Goal: Information Seeking & Learning: Learn about a topic

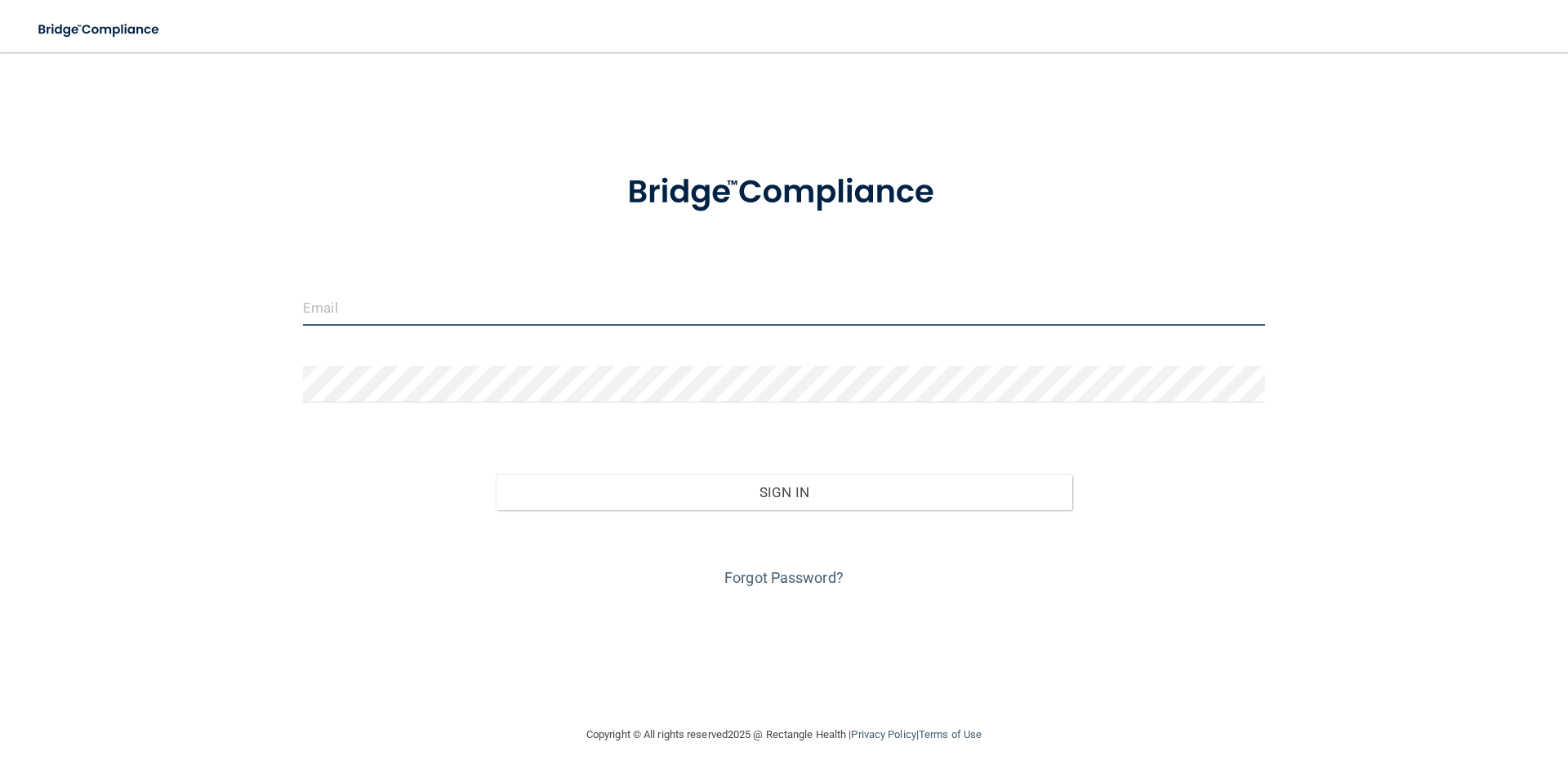
type input "[EMAIL_ADDRESS][DOMAIN_NAME]"
drag, startPoint x: 486, startPoint y: 303, endPoint x: 293, endPoint y: 335, distance: 195.6
click at [293, 335] on div "[EMAIL_ADDRESS][DOMAIN_NAME]" at bounding box center [784, 313] width 986 height 49
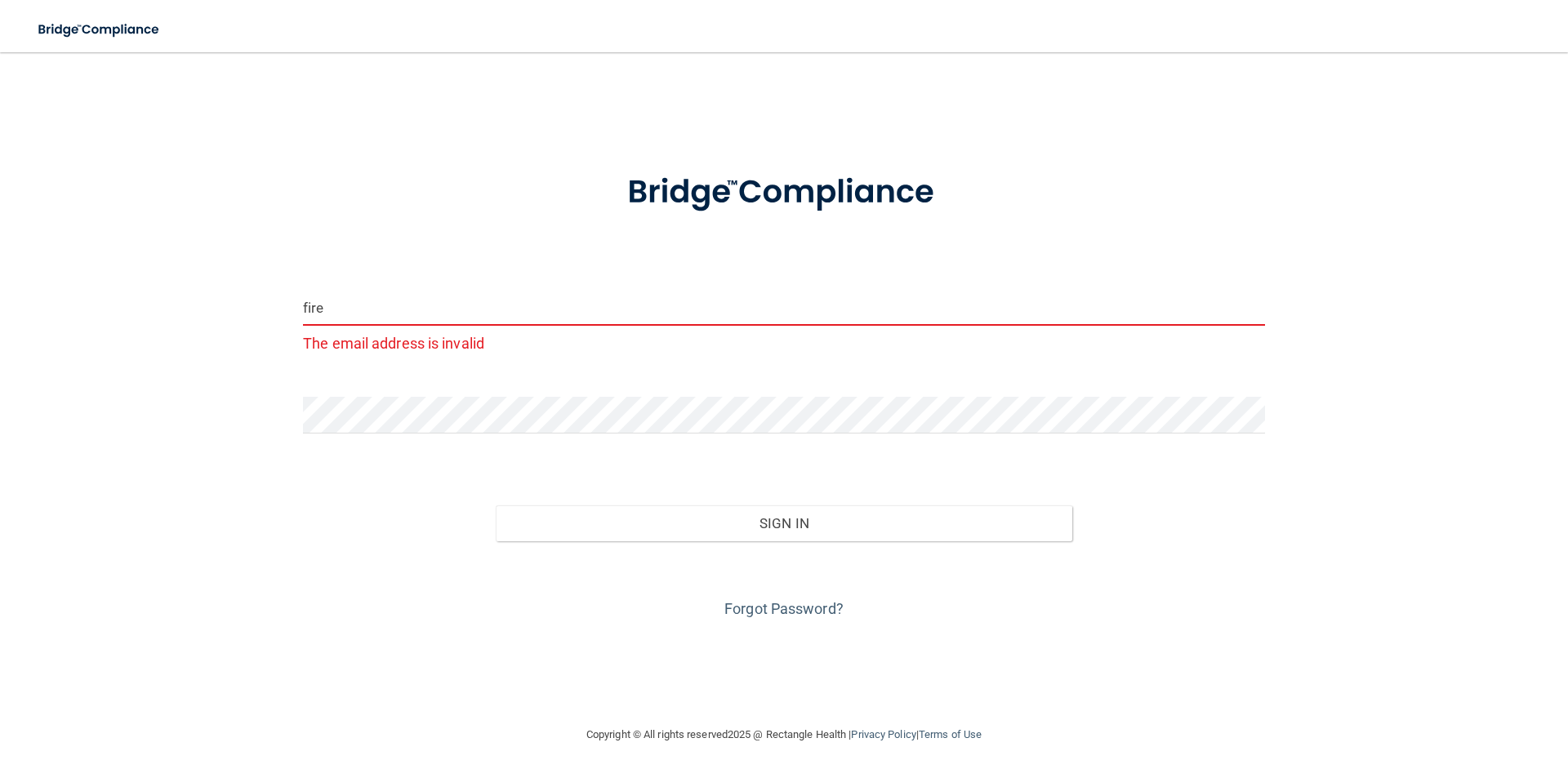
type input "[EMAIL_ADDRESS][DOMAIN_NAME]"
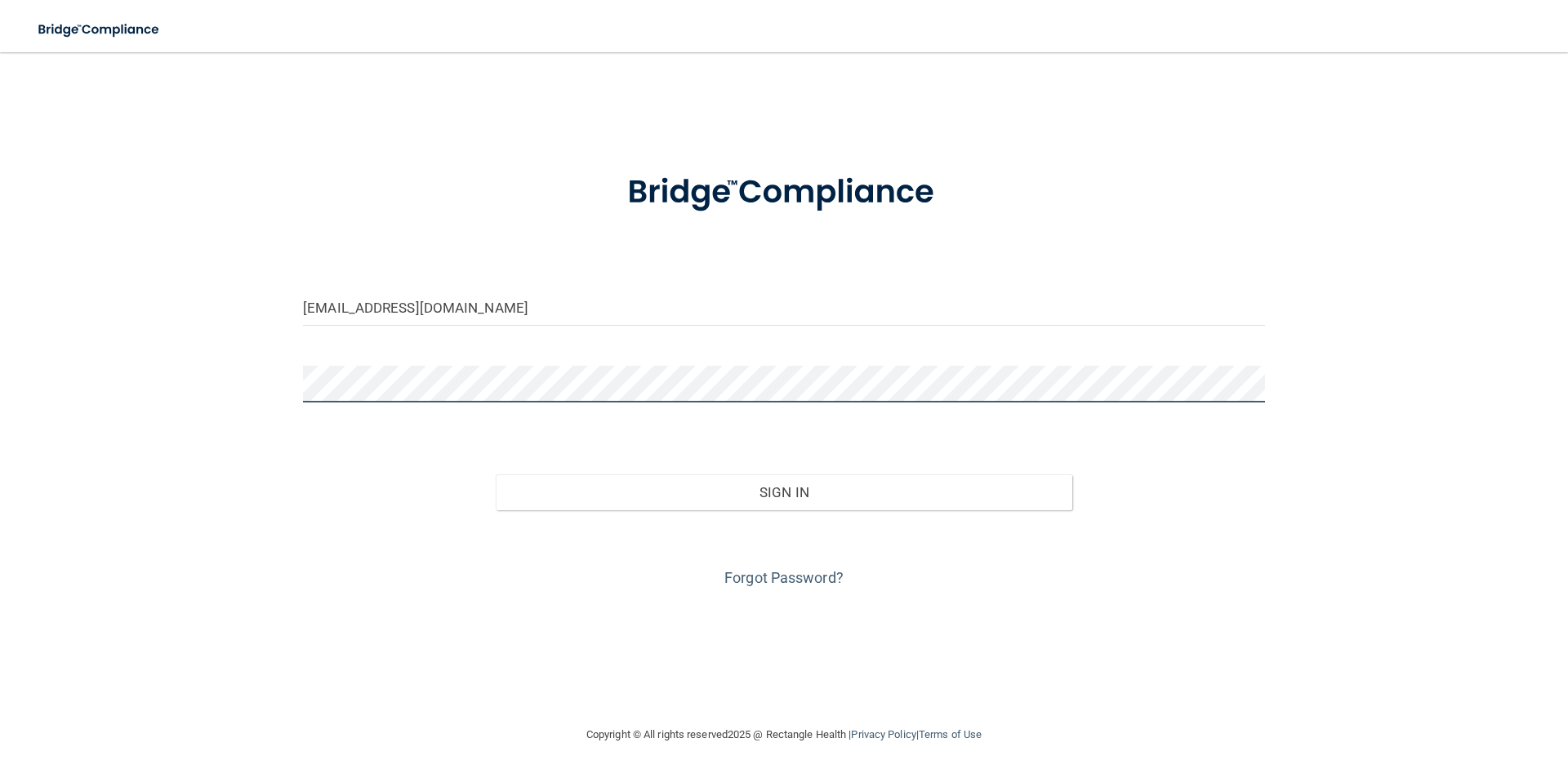
click at [245, 408] on div "[EMAIL_ADDRESS][DOMAIN_NAME] Invalid email/password. You don't have permission …" at bounding box center [784, 388] width 1503 height 640
click at [495, 475] on button "Sign In" at bounding box center [784, 492] width 577 height 36
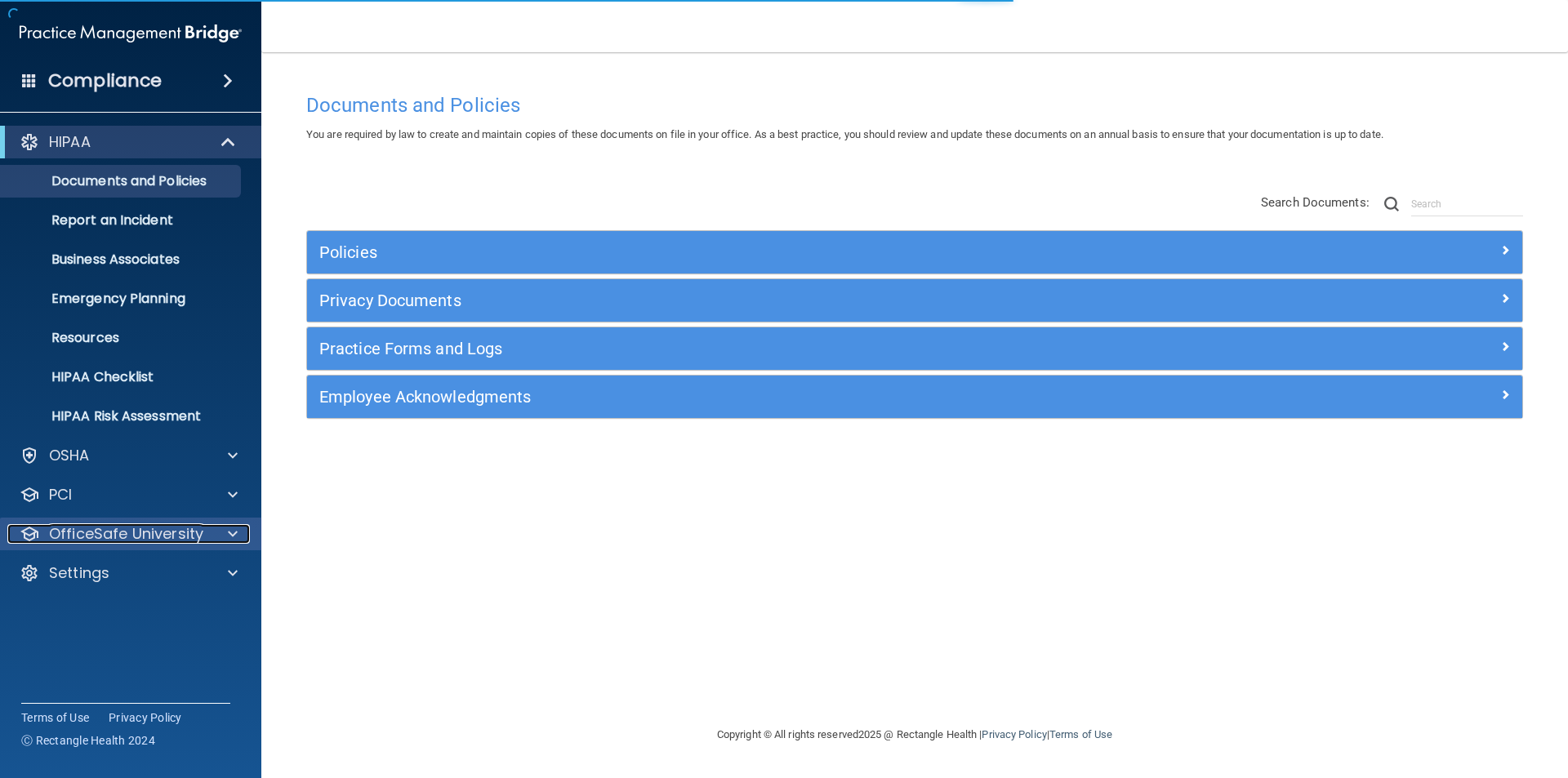
click at [104, 525] on p "OfficeSafe University" at bounding box center [126, 534] width 154 height 20
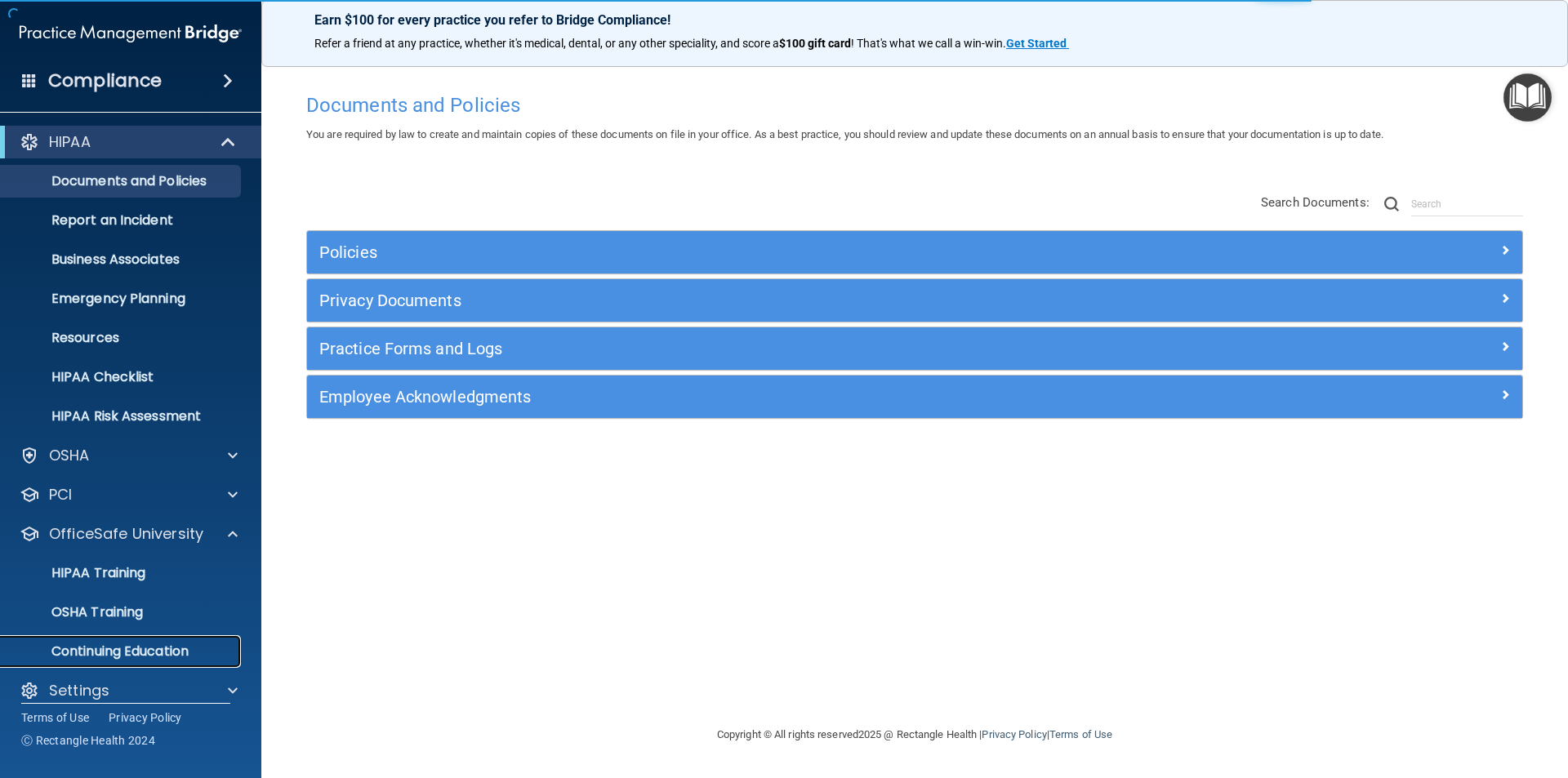
click at [138, 653] on p "Continuing Education" at bounding box center [122, 651] width 223 height 16
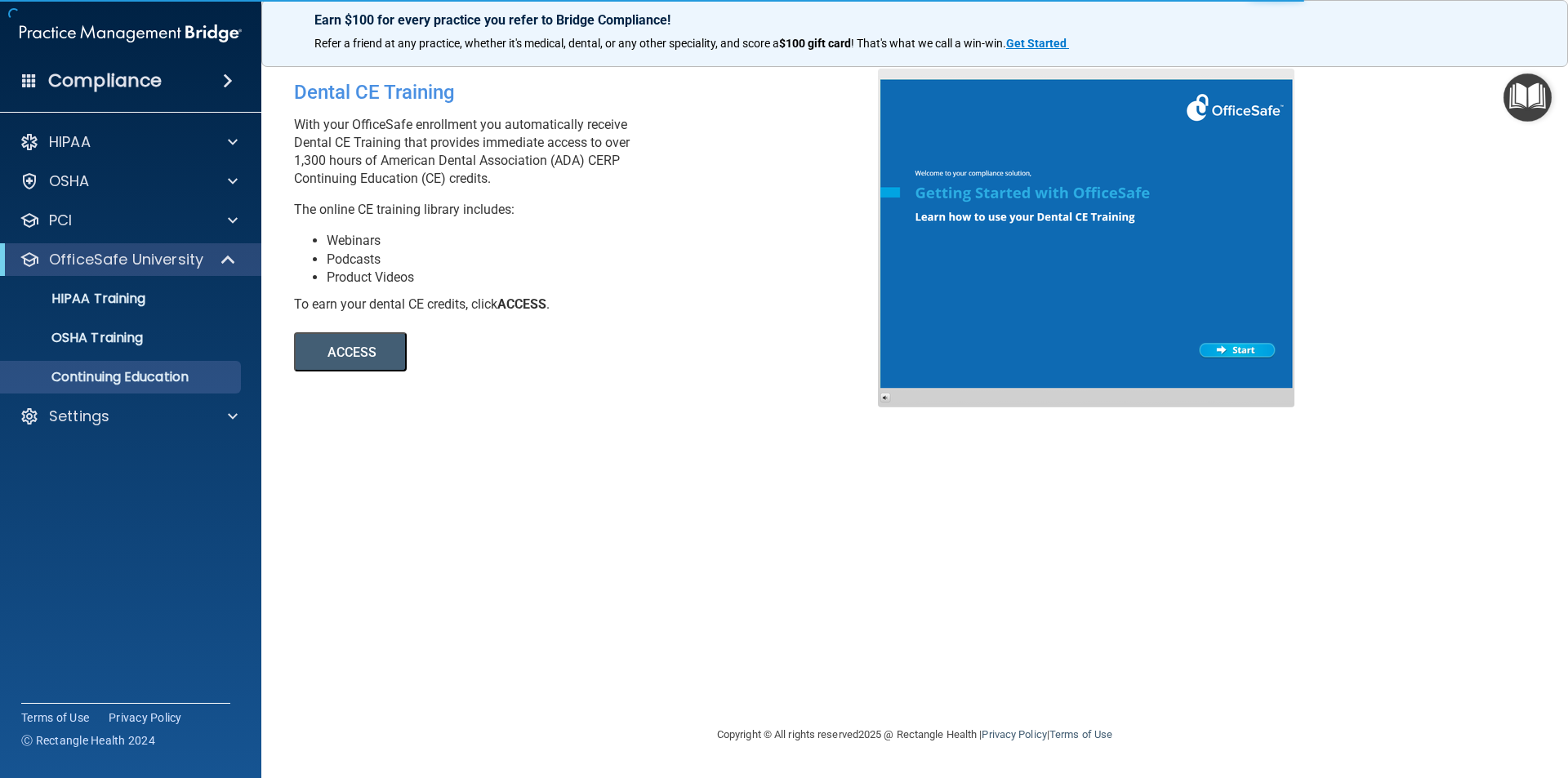
click at [363, 360] on button "ACCESS" at bounding box center [350, 352] width 112 height 39
